Goal: Transaction & Acquisition: Purchase product/service

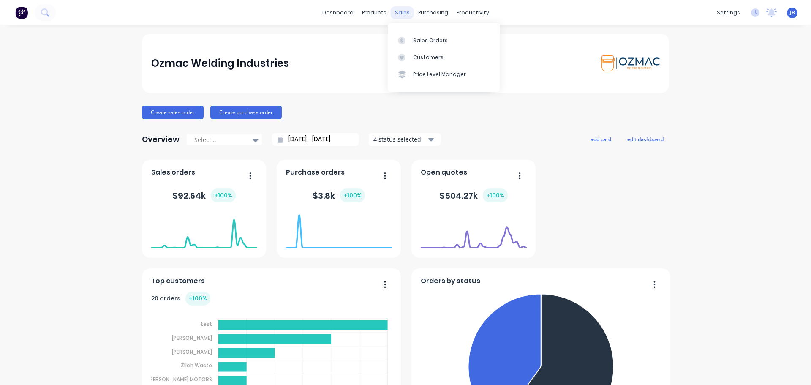
click at [401, 14] on div "sales" at bounding box center [402, 12] width 23 height 13
click at [412, 42] on link "Sales Orders" at bounding box center [444, 40] width 112 height 17
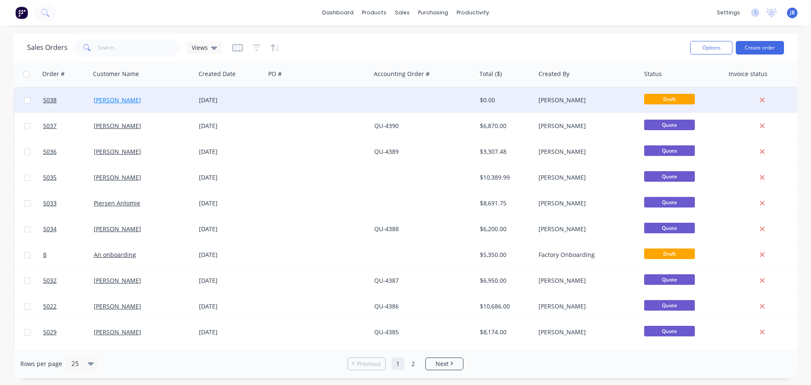
click at [112, 98] on link "[PERSON_NAME]" at bounding box center [117, 100] width 47 height 8
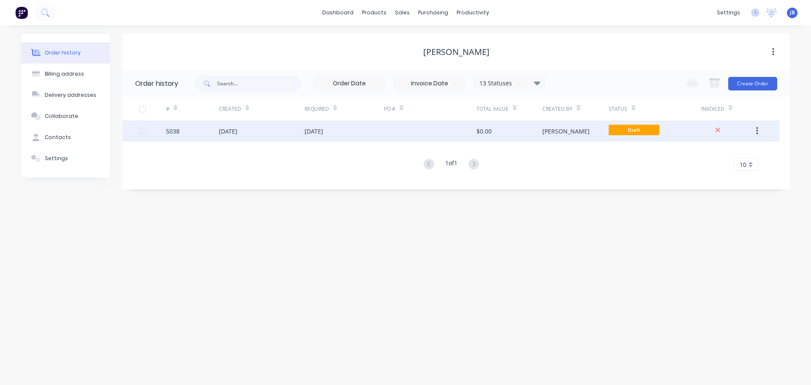
click at [292, 133] on div "[DATE]" at bounding box center [262, 130] width 86 height 21
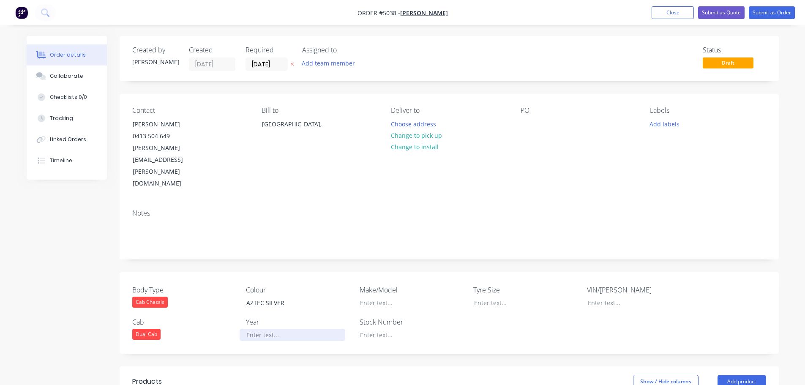
click at [262, 329] on div at bounding box center [293, 335] width 106 height 12
click at [376, 297] on div at bounding box center [406, 303] width 106 height 12
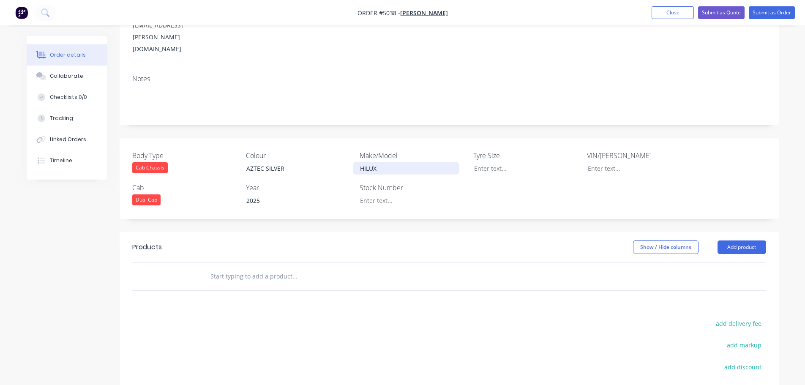
scroll to position [169, 0]
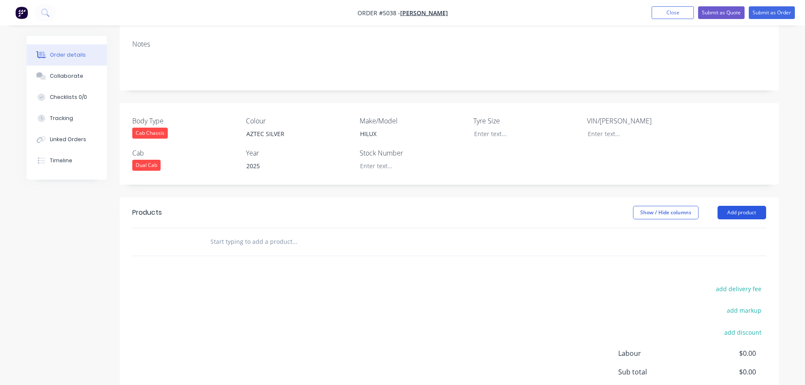
click at [735, 206] on button "Add product" at bounding box center [741, 213] width 49 height 14
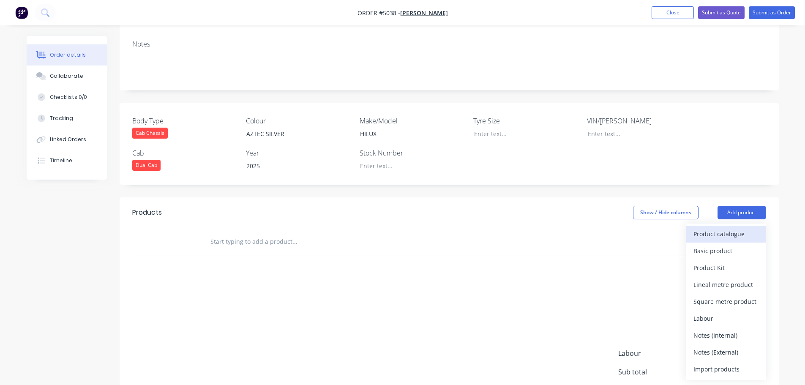
click at [729, 228] on div "Product catalogue" at bounding box center [725, 234] width 65 height 12
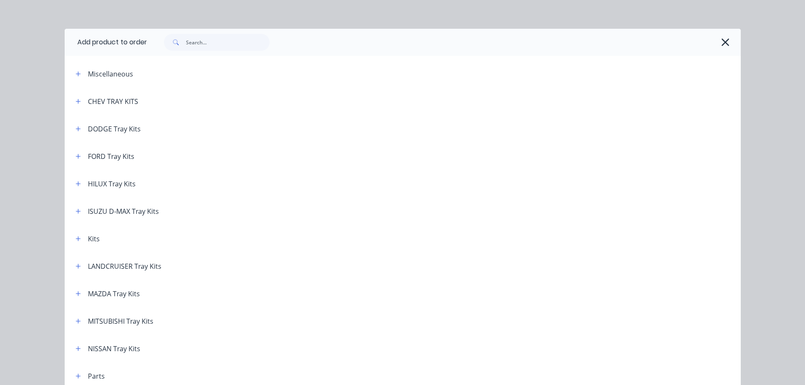
scroll to position [5, 0]
click at [76, 183] on icon "button" at bounding box center [78, 184] width 5 height 6
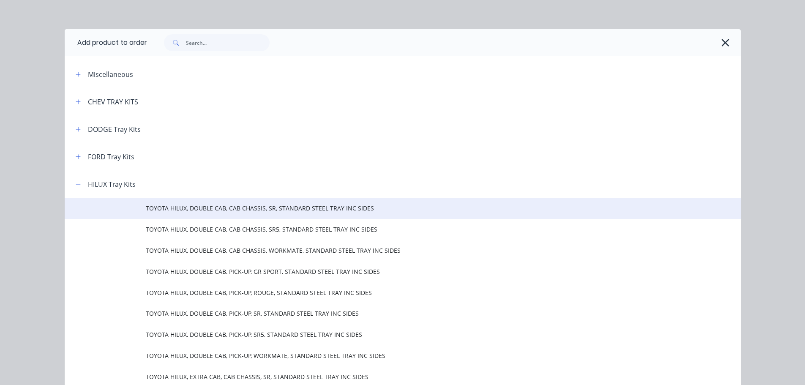
click at [223, 210] on span "TOYOTA HILUX, DOUBLE CAB, CAB CHASSIS, SR, STANDARD STEEL TRAY INC SIDES" at bounding box center [384, 208] width 476 height 9
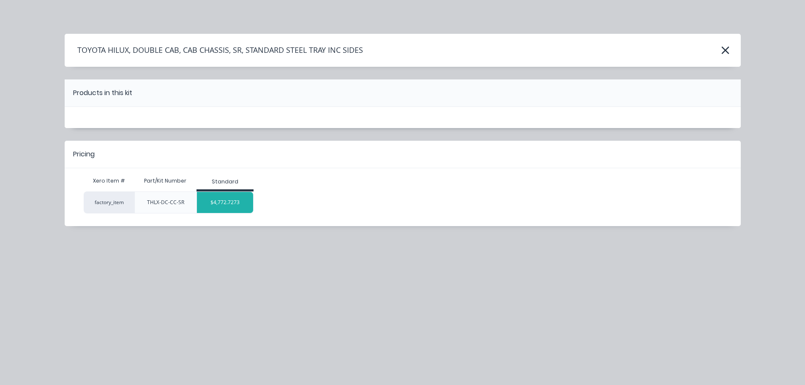
click at [230, 205] on div "$4,772.7273" at bounding box center [225, 202] width 56 height 21
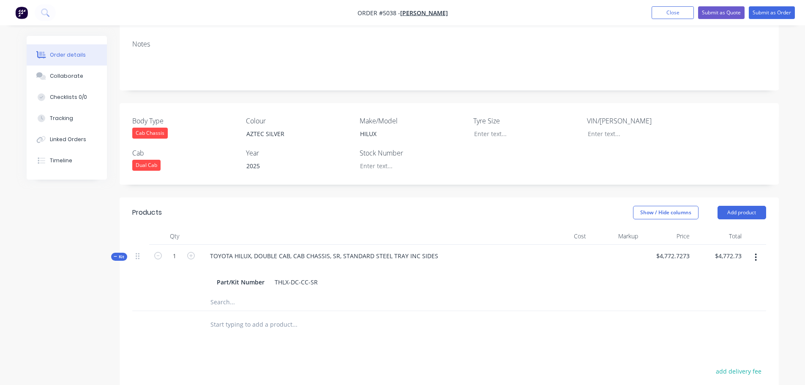
click at [222, 294] on input "text" at bounding box center [294, 302] width 169 height 17
click at [315, 276] on div "THLX-DC-CC-SR" at bounding box center [296, 282] width 50 height 12
click at [319, 276] on div "THLX-DC-CC-SR" at bounding box center [296, 282] width 50 height 12
click at [291, 128] on div "AZTEC SILVER" at bounding box center [293, 134] width 106 height 12
click at [300, 276] on div "THLX-DC-CC-SR" at bounding box center [296, 282] width 50 height 12
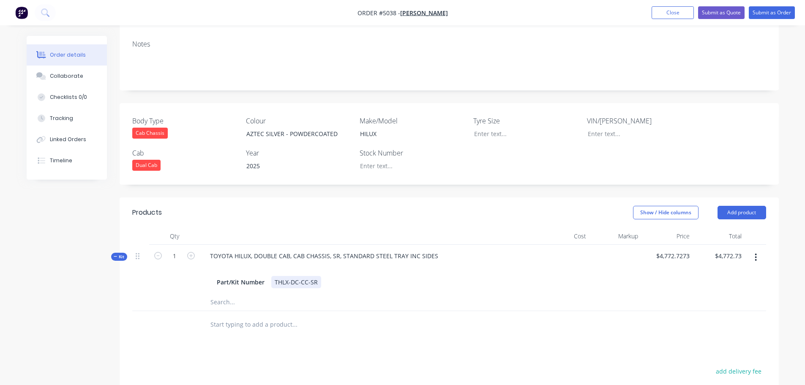
click at [316, 276] on div "THLX-DC-CC-SR" at bounding box center [296, 282] width 50 height 12
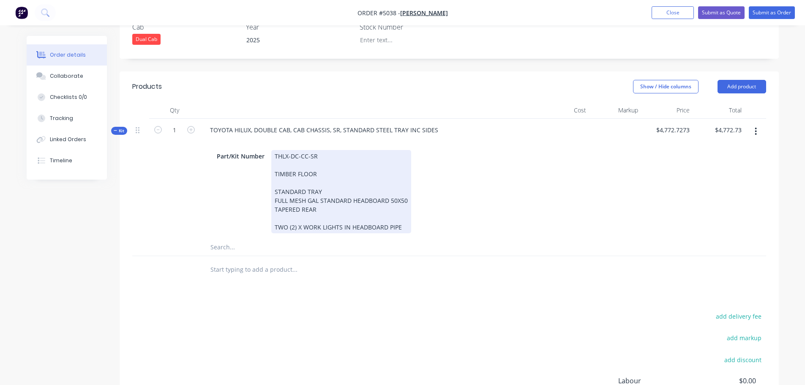
scroll to position [296, 0]
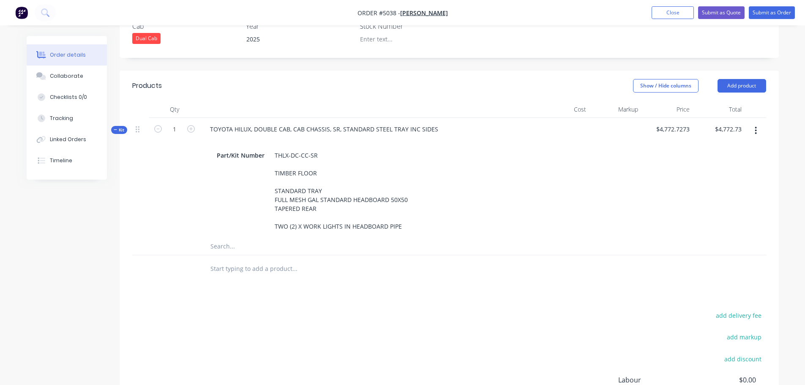
click at [251, 260] on input "text" at bounding box center [294, 268] width 169 height 17
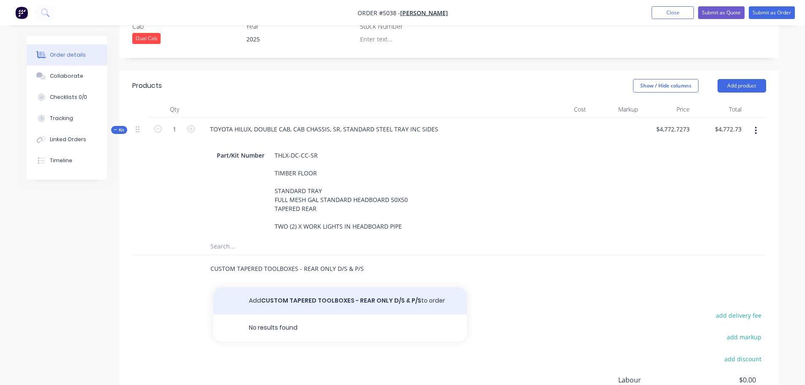
type input "CUSTOM TAPERED TOOLBOXES - REAR ONLY D/S & P/S"
click at [272, 287] on button "Add CUSTOM TAPERED TOOLBOXES - REAR ONLY D/S & P/S to order" at bounding box center [339, 300] width 253 height 27
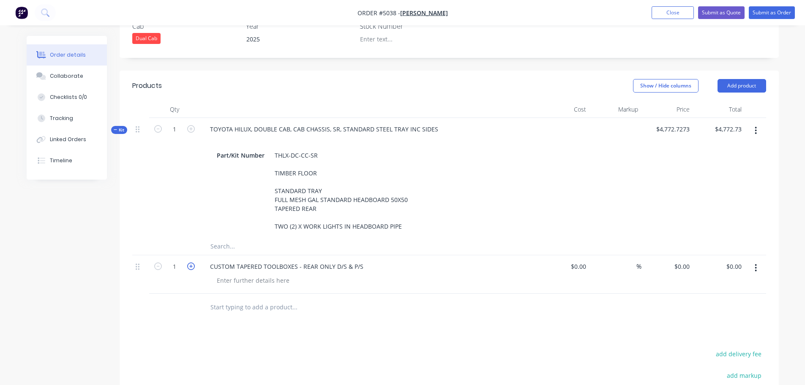
click at [191, 262] on icon "button" at bounding box center [191, 266] width 8 height 8
type input "2"
click at [676, 255] on div "0 0" at bounding box center [667, 274] width 52 height 38
type input "$654.55"
type input "$1,309.10"
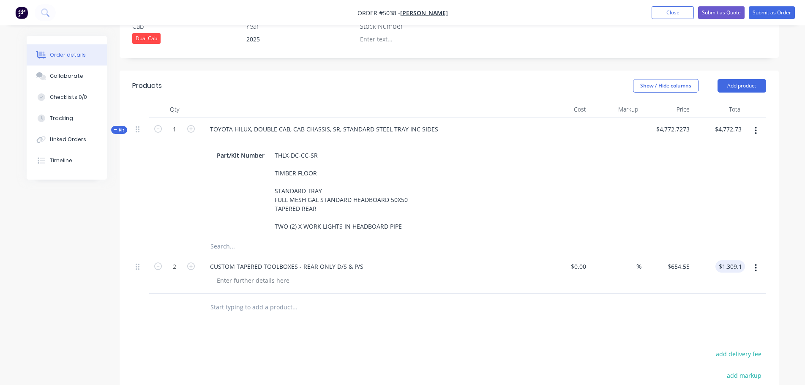
click at [234, 299] on input "text" at bounding box center [294, 307] width 169 height 17
type input "W"
type input "WATERTANK - 35LT - UNDERFLOOR"
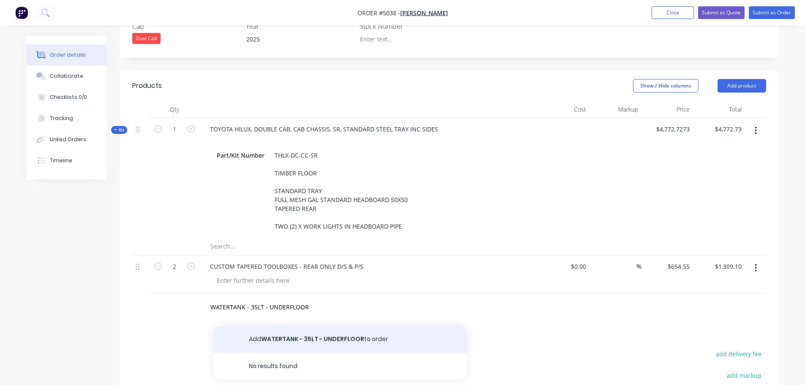
click at [257, 326] on button "Add WATERTANK - 35LT - UNDERFLOOR to order" at bounding box center [339, 339] width 253 height 27
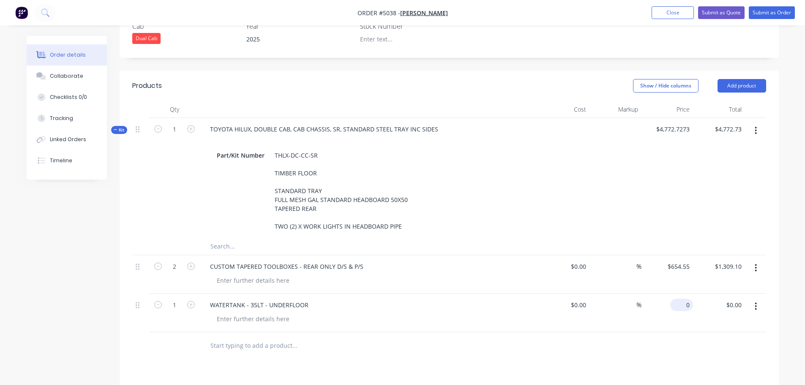
click at [679, 294] on div "0 $0.00" at bounding box center [667, 313] width 52 height 38
type input "$600.00"
type input "600.00"
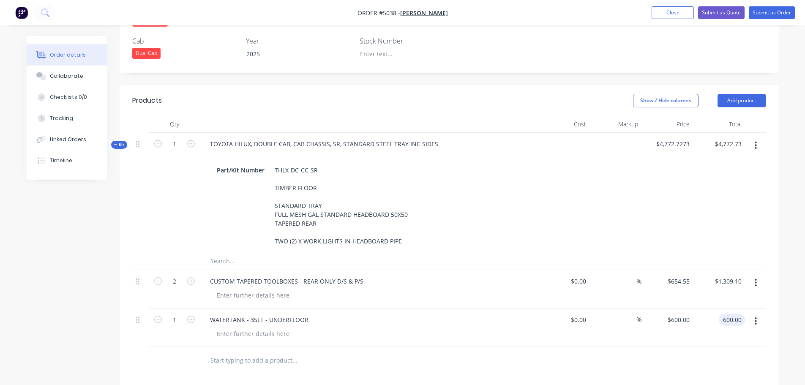
scroll to position [281, 0]
type input "4772.7273"
type input "$600.00"
click at [670, 137] on input "4772.7273" at bounding box center [674, 143] width 38 height 12
type input "$6,681.82"
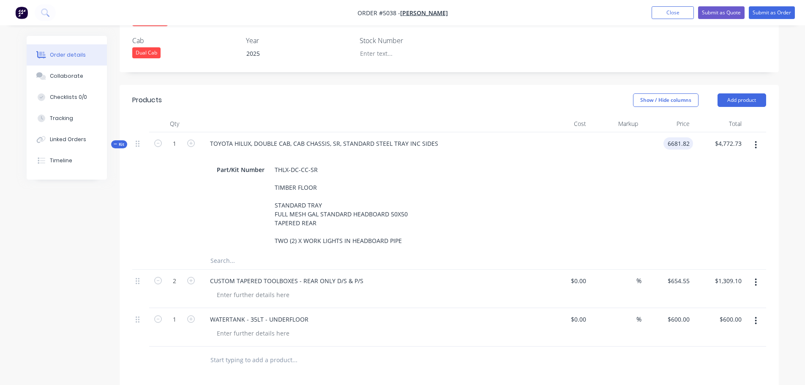
type input "6681.82"
type input "$6,681.82"
click at [671, 137] on input "6681.82" at bounding box center [680, 143] width 26 height 12
type input "$6,881.82"
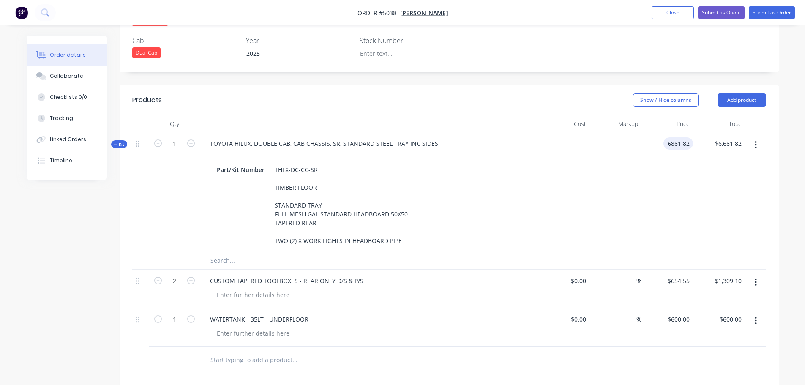
type input "6881.82"
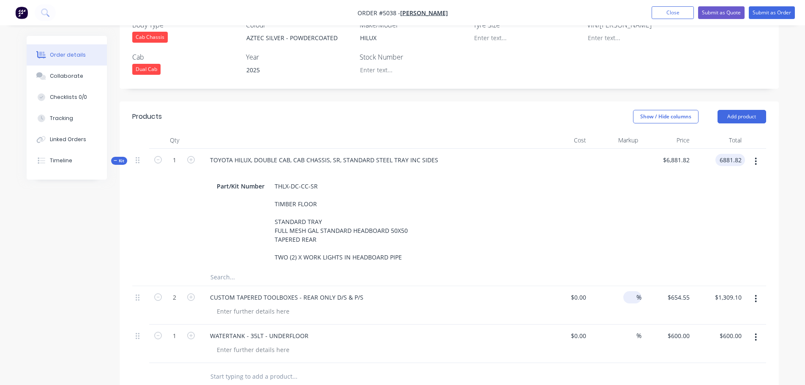
scroll to position [239, 0]
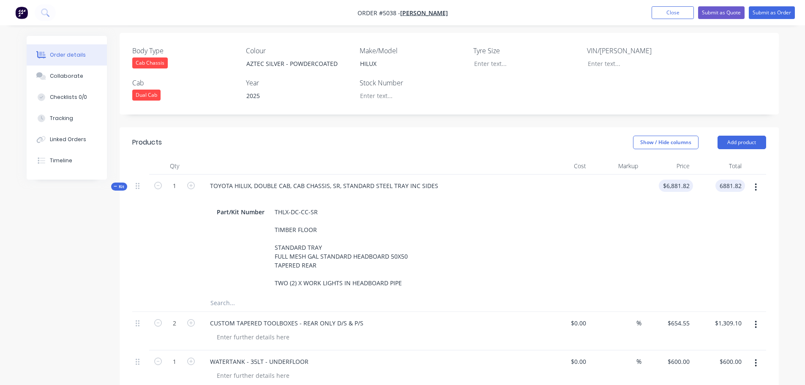
type input "6881.82"
type input "$6,881.82"
click at [679, 180] on input "6881.82" at bounding box center [680, 186] width 26 height 12
type input "$6,961.82"
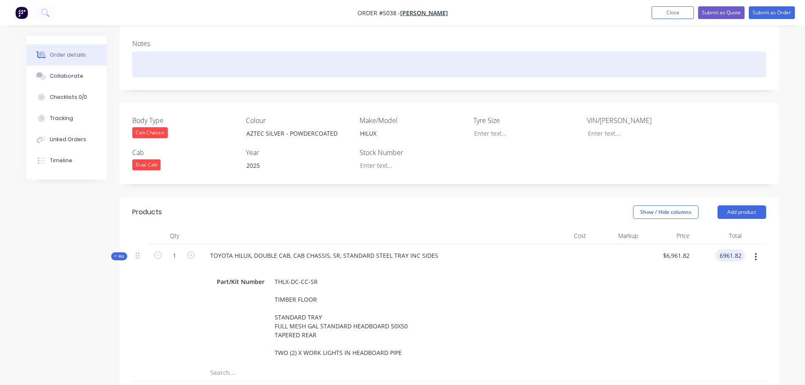
scroll to position [70, 0]
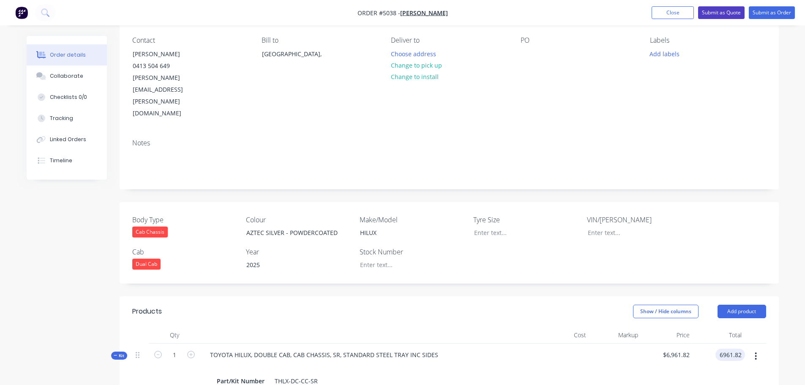
type input "$6,961.82"
click at [717, 8] on button "Submit as Quote" at bounding box center [721, 12] width 46 height 13
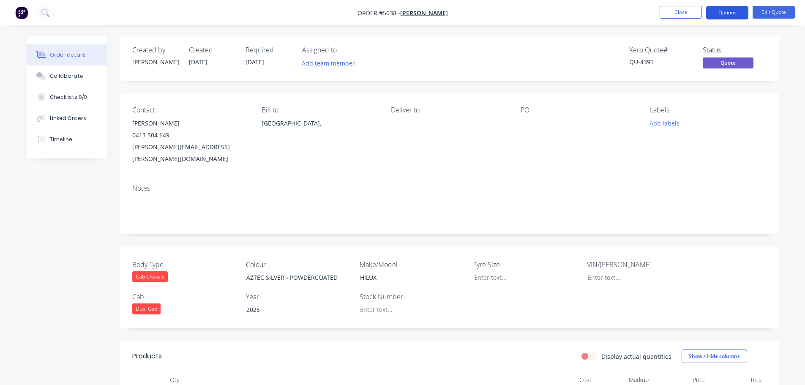
click at [719, 11] on button "Options" at bounding box center [727, 13] width 42 height 14
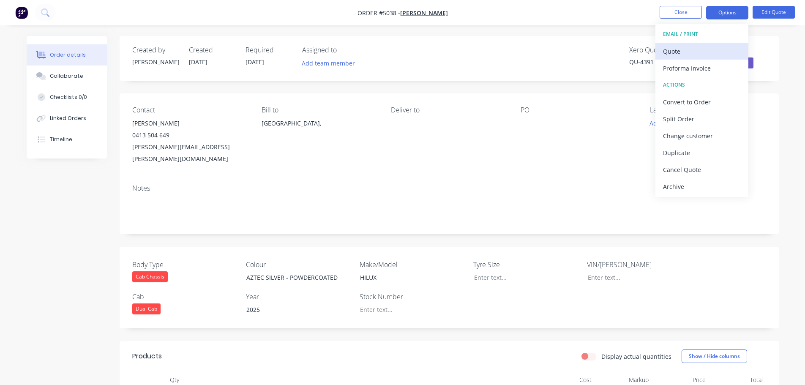
click at [694, 49] on div "Quote" at bounding box center [702, 51] width 78 height 12
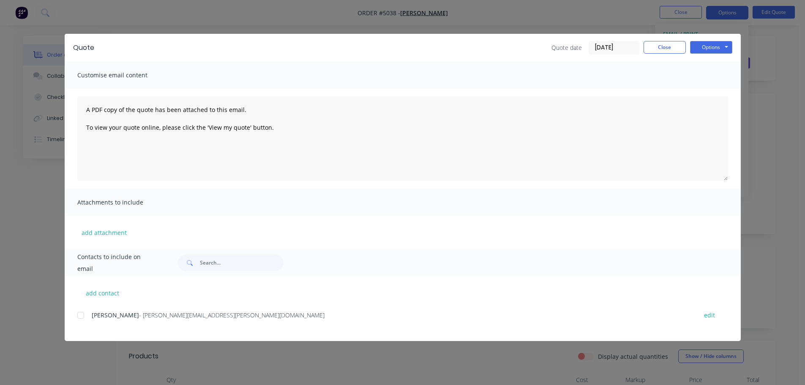
click at [84, 319] on div at bounding box center [80, 315] width 17 height 17
click at [712, 45] on button "Options" at bounding box center [711, 47] width 42 height 13
click at [708, 87] on button "Email" at bounding box center [717, 90] width 54 height 14
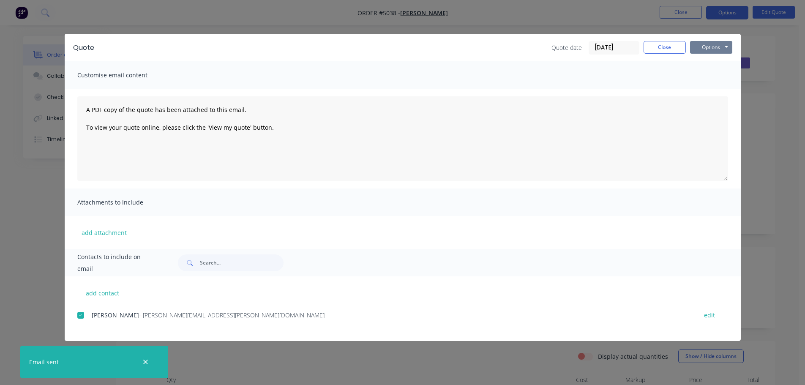
click at [701, 49] on button "Options" at bounding box center [711, 47] width 42 height 13
click at [700, 74] on button "Print" at bounding box center [717, 76] width 54 height 14
click at [664, 47] on button "Close" at bounding box center [664, 47] width 42 height 13
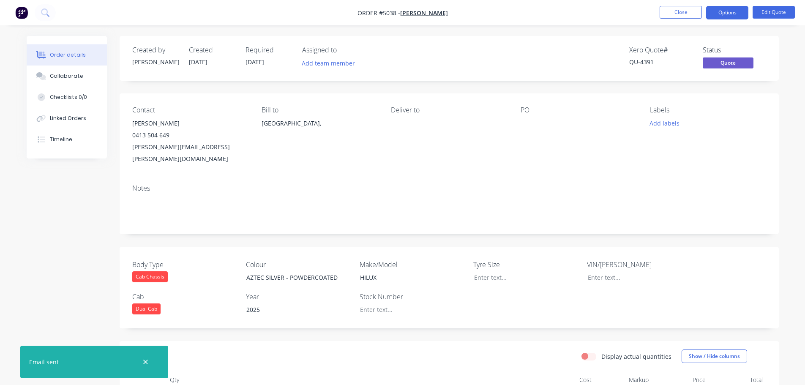
click at [143, 362] on icon "button" at bounding box center [145, 362] width 5 height 8
